Goal: Find specific page/section: Find specific page/section

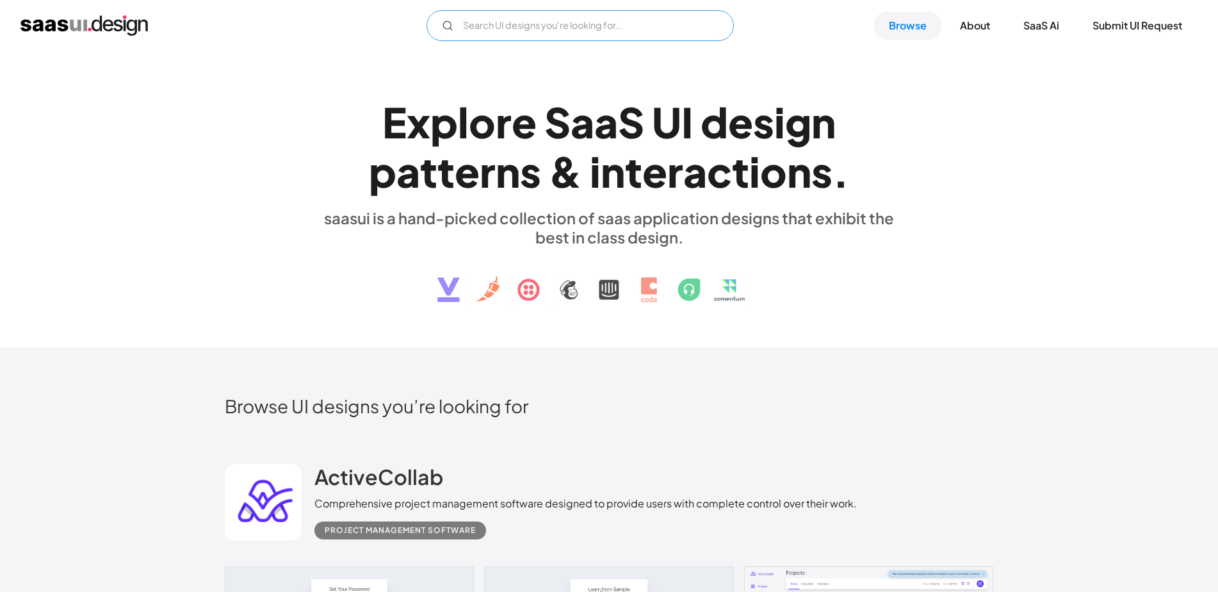
click at [576, 29] on input "Email Form" at bounding box center [580, 25] width 307 height 31
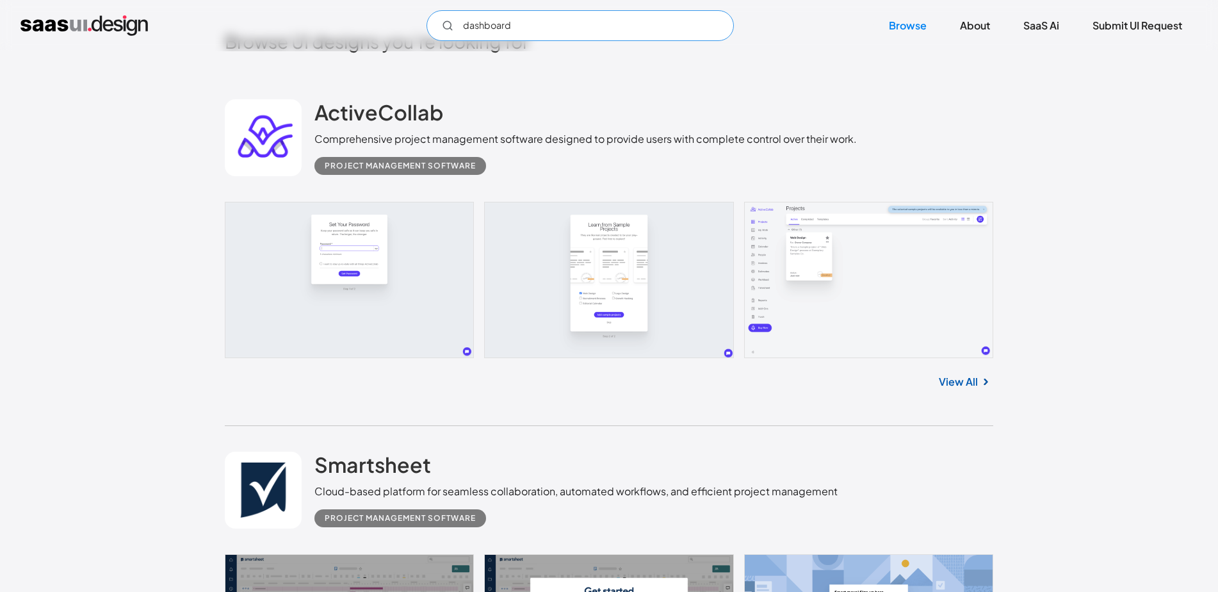
scroll to position [448, 0]
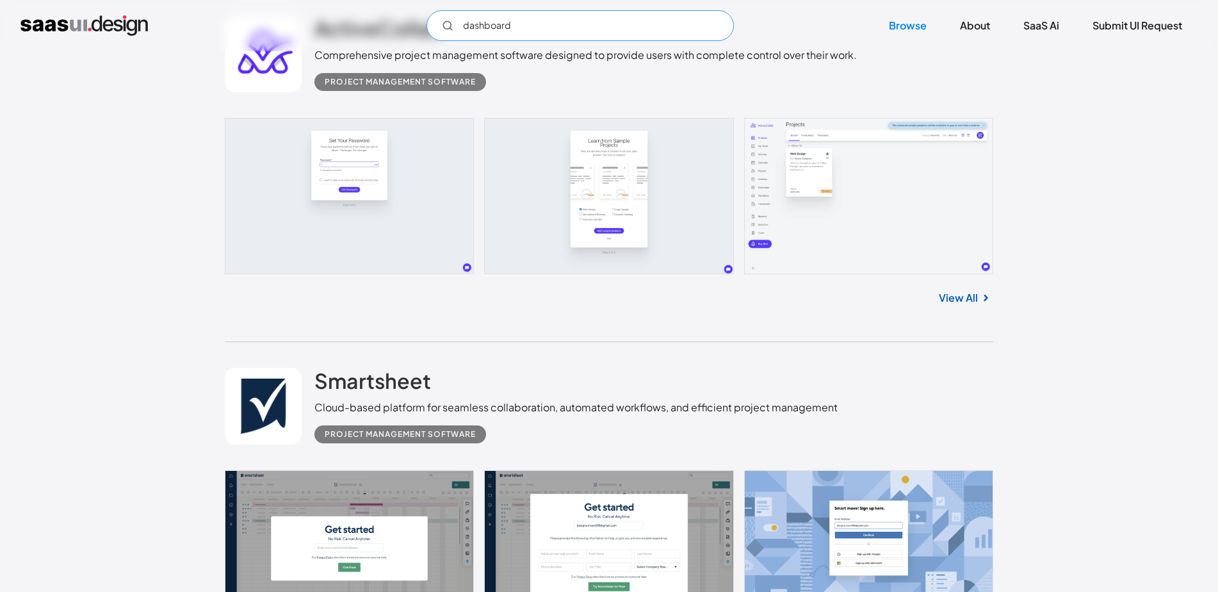
type input "dashboard"
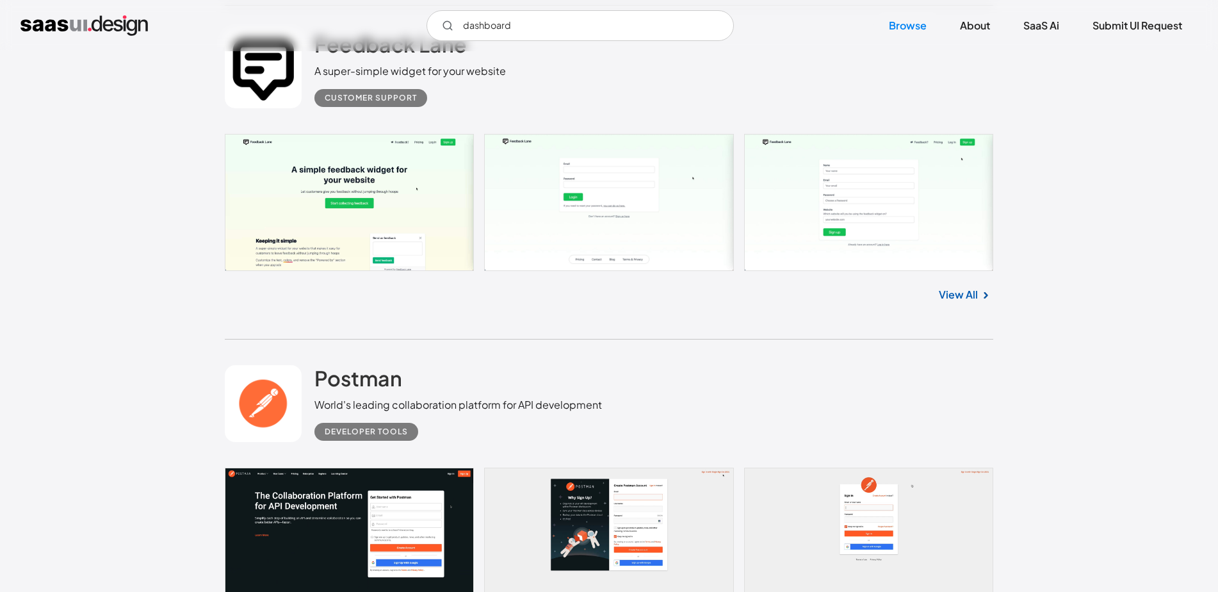
scroll to position [4549, 0]
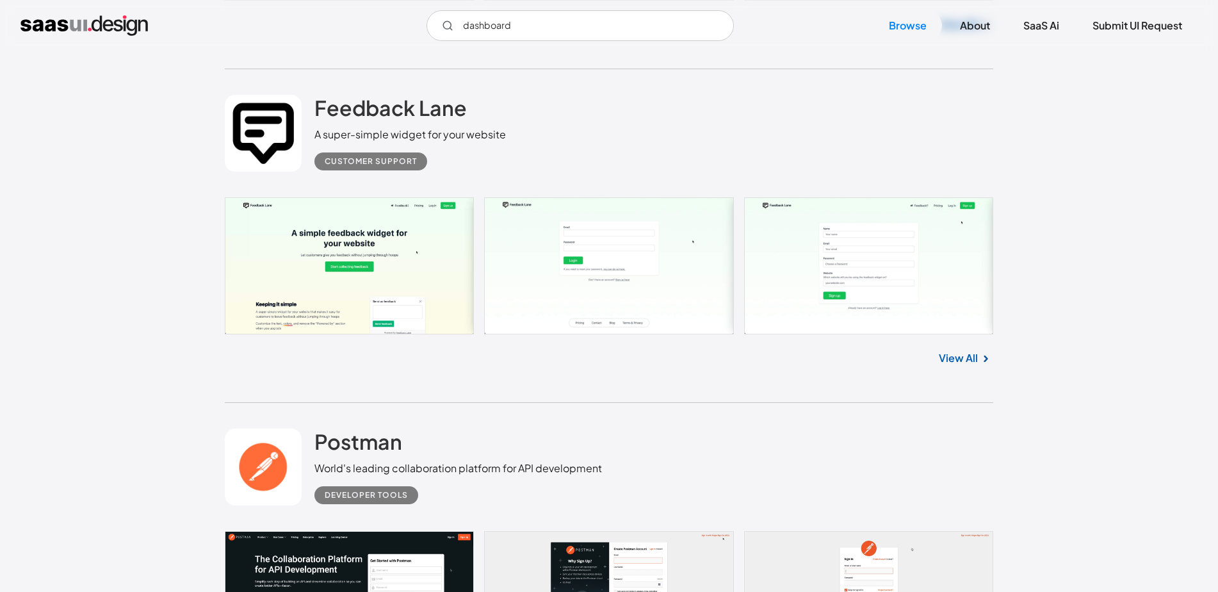
click at [414, 292] on link at bounding box center [609, 265] width 769 height 137
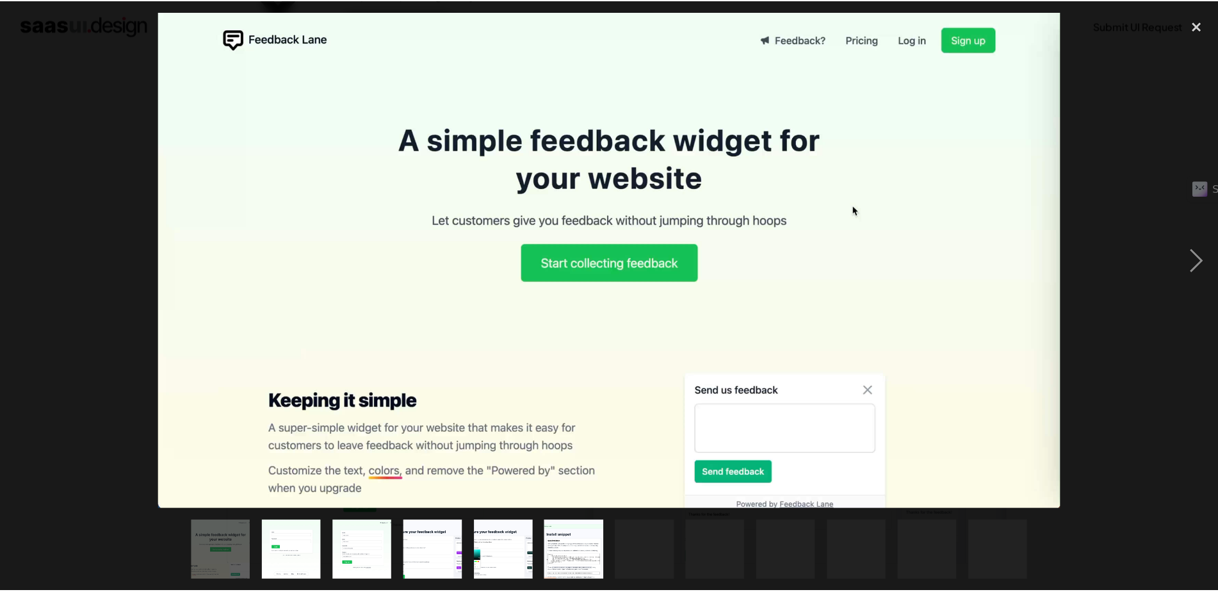
scroll to position [190, 0]
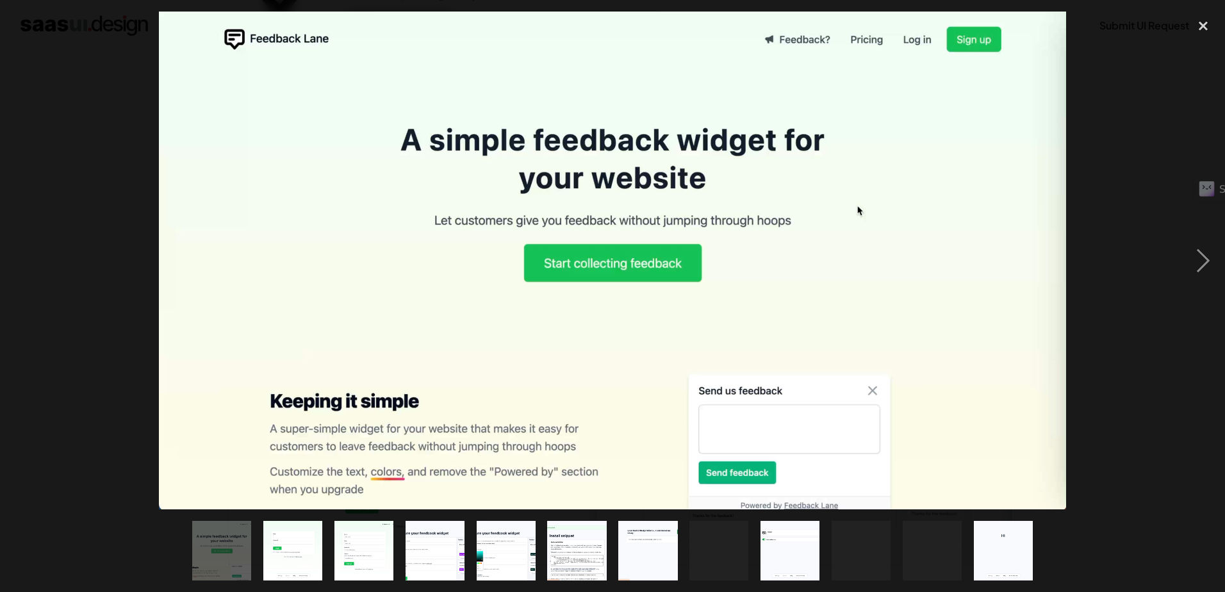
click at [1092, 185] on div at bounding box center [612, 260] width 1225 height 497
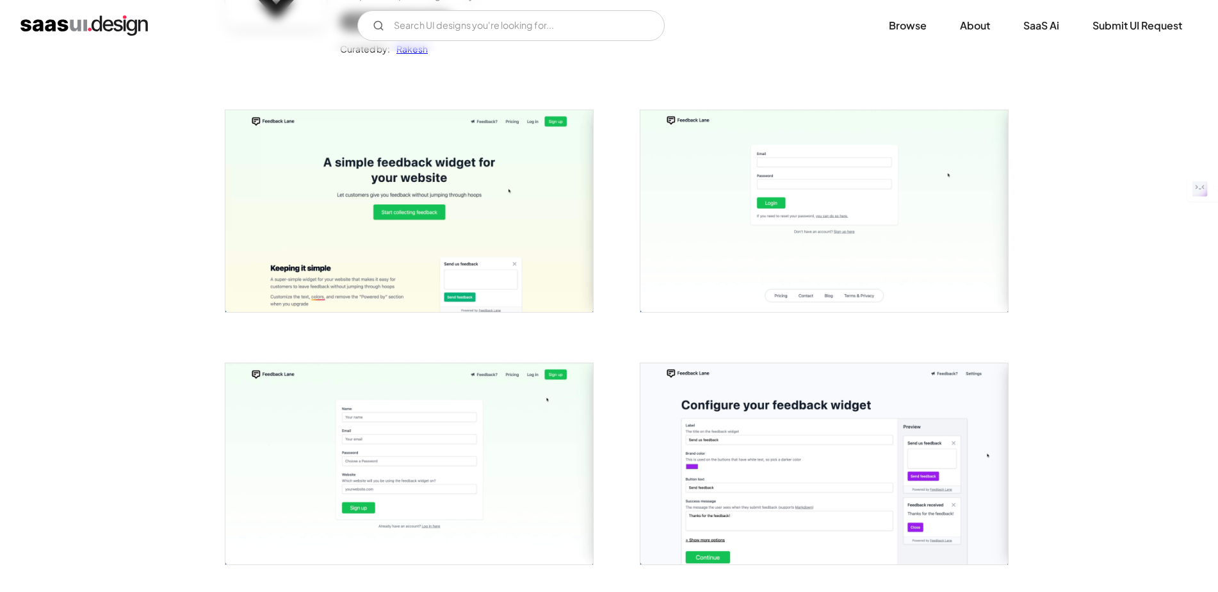
click at [907, 258] on img "open lightbox" at bounding box center [825, 211] width 368 height 202
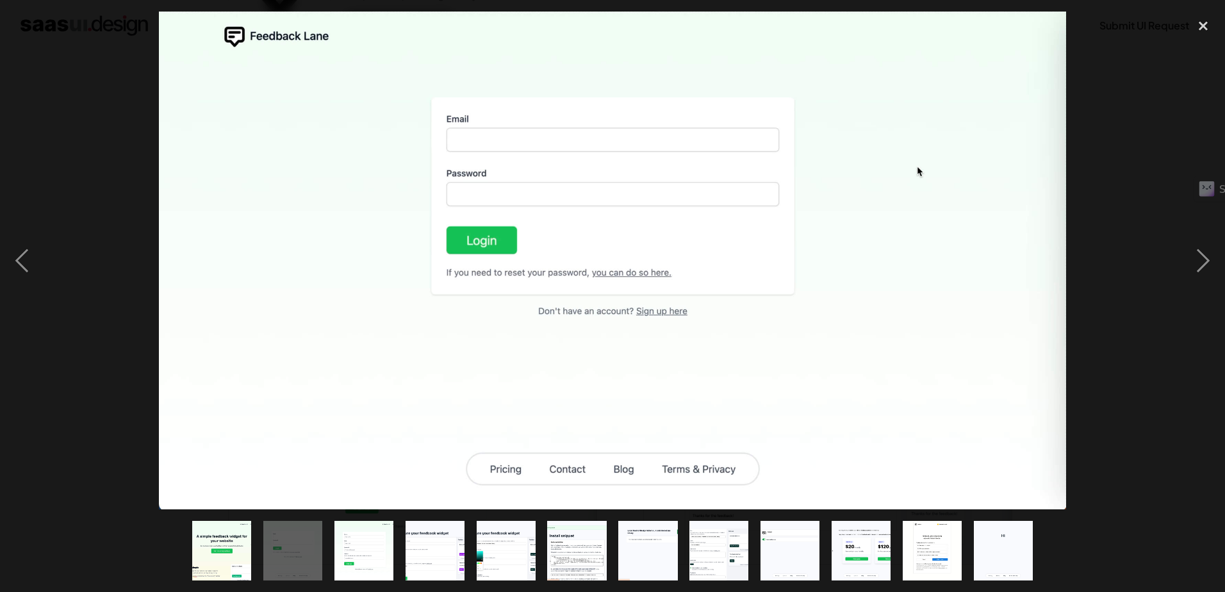
click at [1134, 262] on div at bounding box center [612, 260] width 1225 height 497
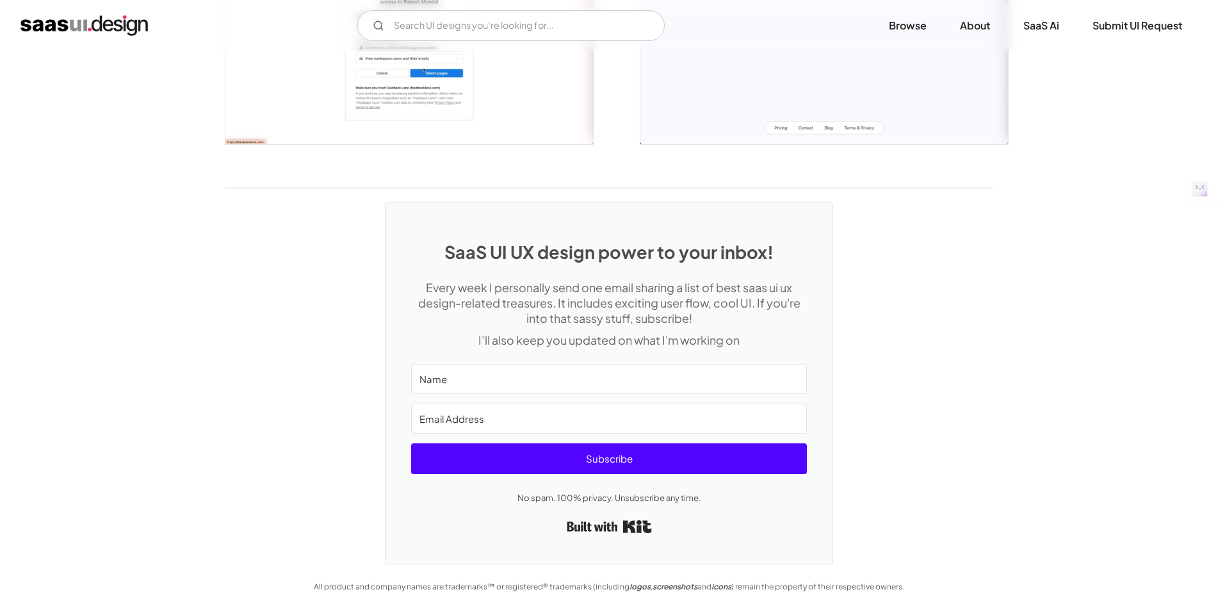
scroll to position [1638, 0]
